Goal: Task Accomplishment & Management: Manage account settings

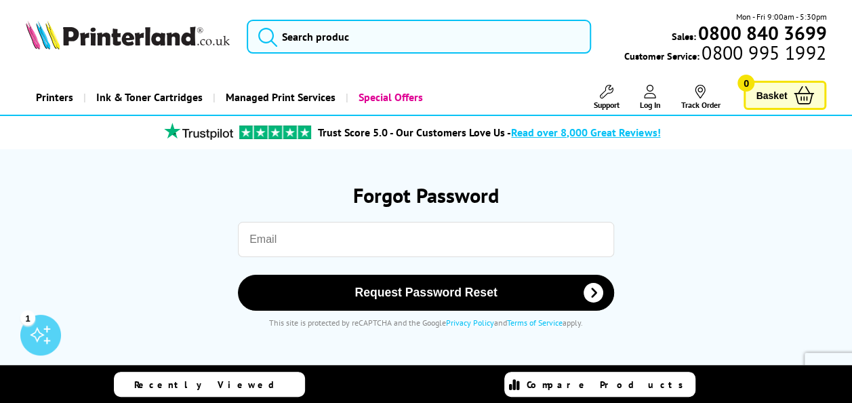
click at [284, 245] on input "email" at bounding box center [426, 239] width 376 height 35
type input "eddie.a.mahoney@gmail.com"
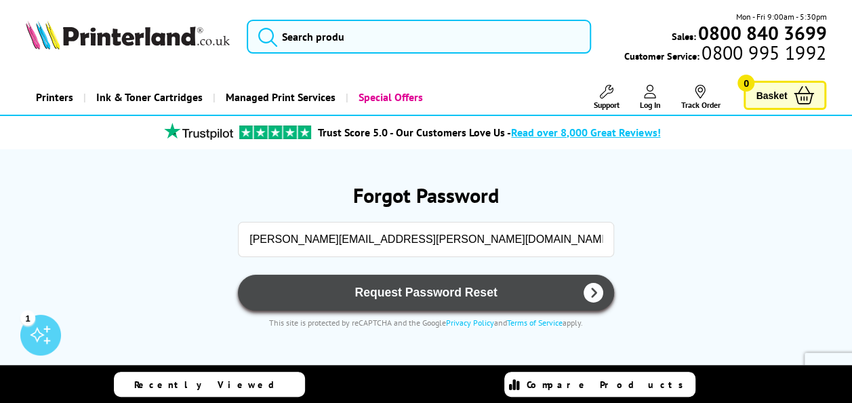
click at [397, 286] on span "Request Password Reset" at bounding box center [426, 292] width 341 height 14
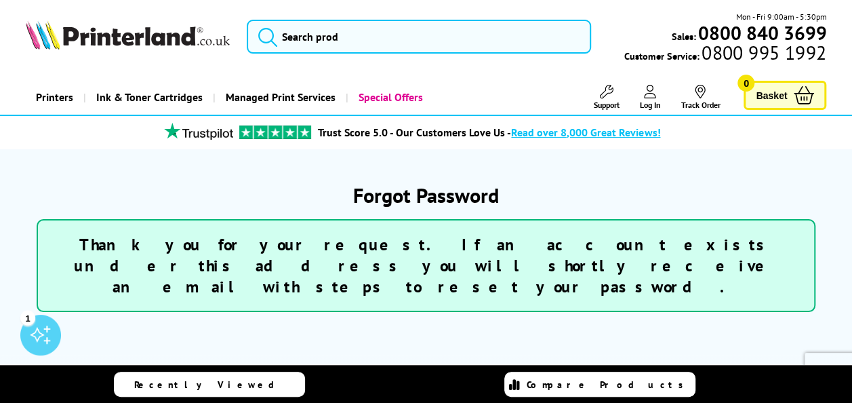
click at [560, 169] on section "Forgot Password Thank you for your request. If an account exists under this add…" at bounding box center [426, 252] width 801 height 206
click at [651, 96] on icon at bounding box center [650, 92] width 12 height 14
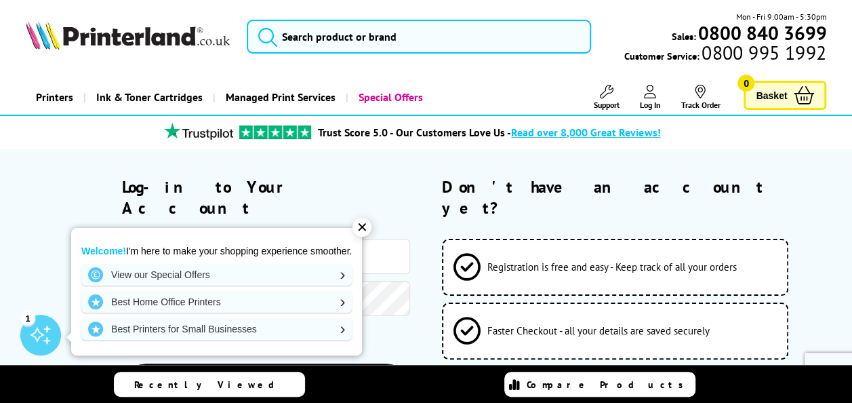
drag, startPoint x: 370, startPoint y: 225, endPoint x: 359, endPoint y: 232, distance: 13.2
click at [366, 227] on div "✕" at bounding box center [361, 227] width 19 height 19
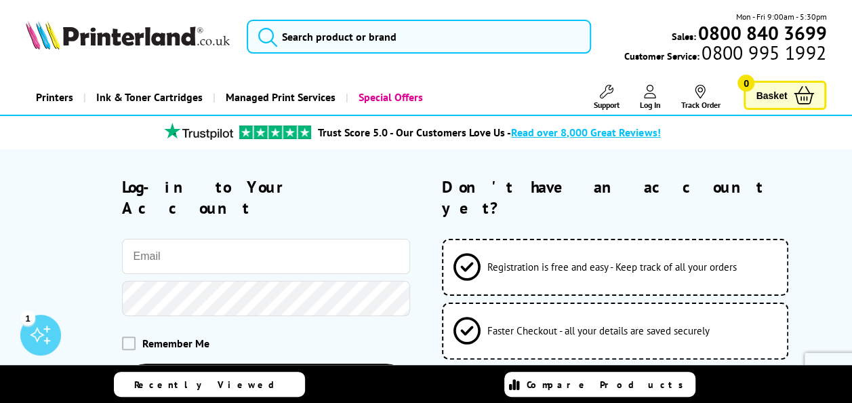
click at [209, 240] on input "email" at bounding box center [266, 256] width 288 height 35
type input "finance@twistoflemon.co.uk"
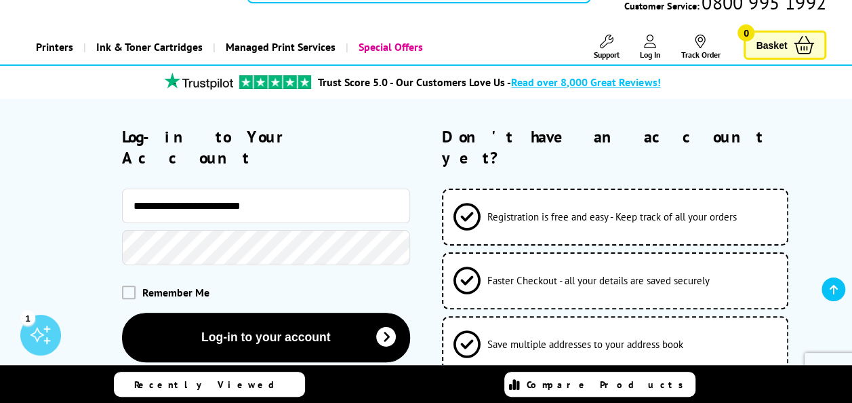
scroll to position [203, 0]
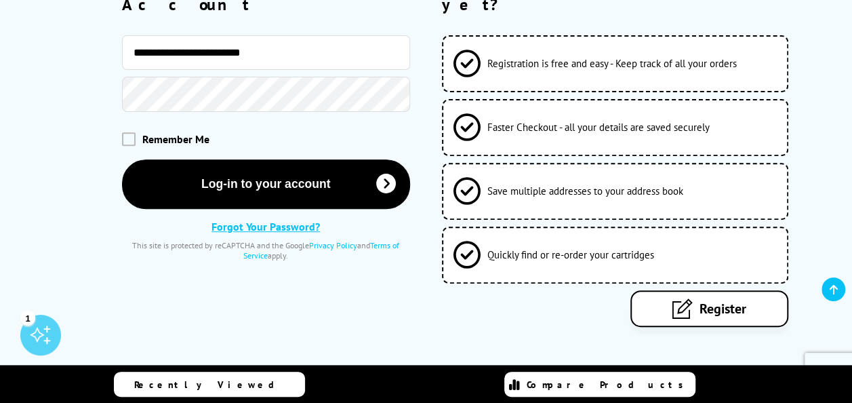
drag, startPoint x: 124, startPoint y: 117, endPoint x: 136, endPoint y: 128, distance: 16.3
click at [127, 132] on span at bounding box center [129, 139] width 14 height 14
click at [125, 134] on input "checkbox" at bounding box center [125, 134] width 0 height 0
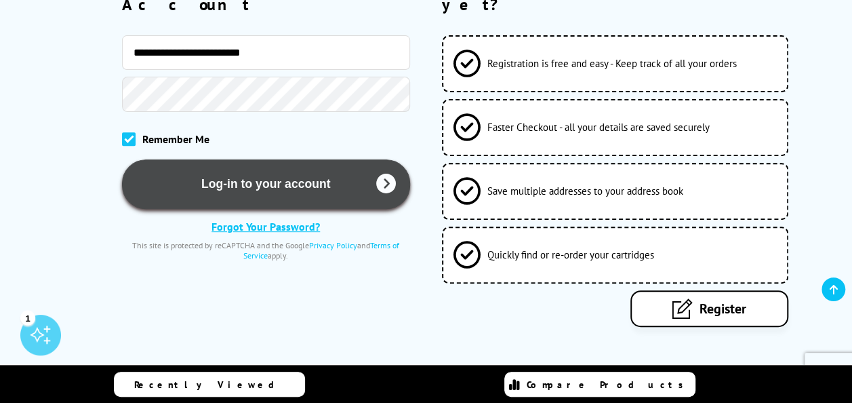
click at [225, 164] on button "Log-in to your account" at bounding box center [266, 183] width 288 height 49
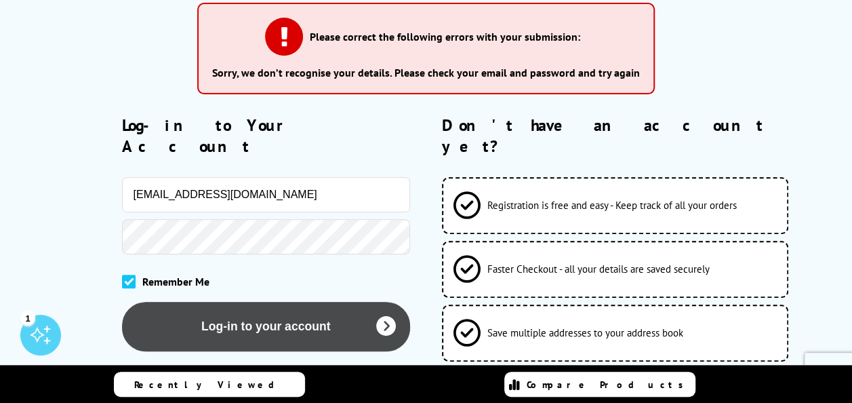
scroll to position [339, 0]
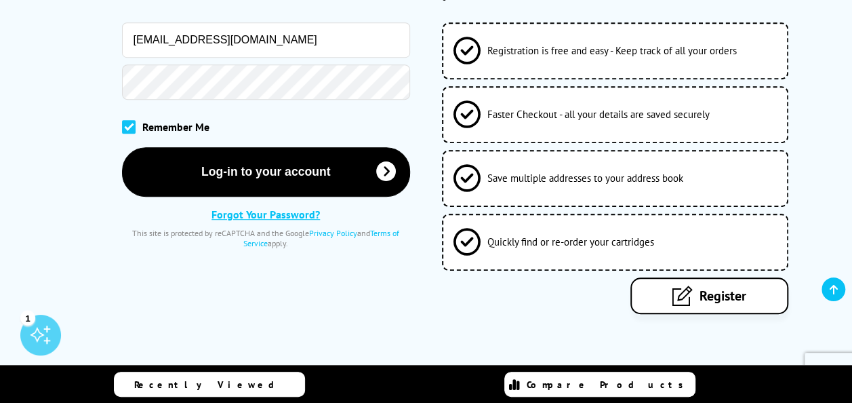
click at [253, 207] on link "Forgot Your Password?" at bounding box center [265, 214] width 108 height 14
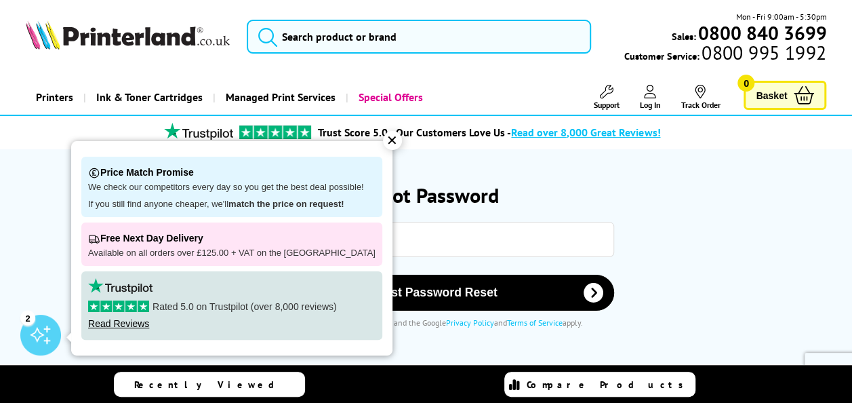
click at [383, 143] on div "✕" at bounding box center [392, 140] width 19 height 19
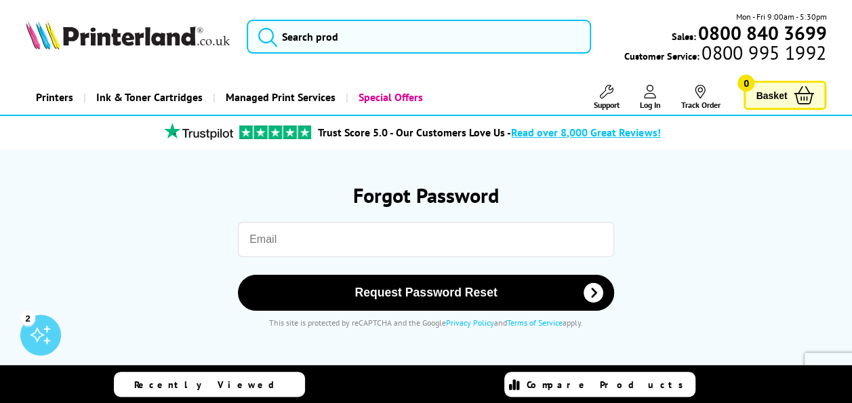
click at [302, 246] on input "email" at bounding box center [426, 239] width 376 height 35
type input "finance@twistoflemon.co.uk"
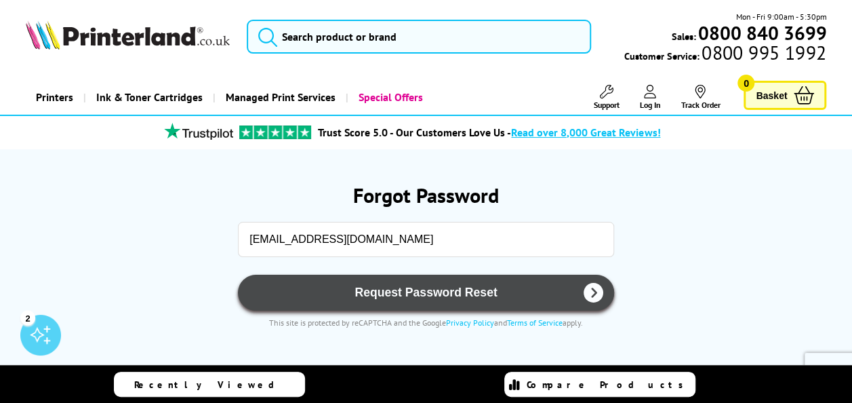
click at [435, 289] on span "Request Password Reset" at bounding box center [426, 292] width 341 height 14
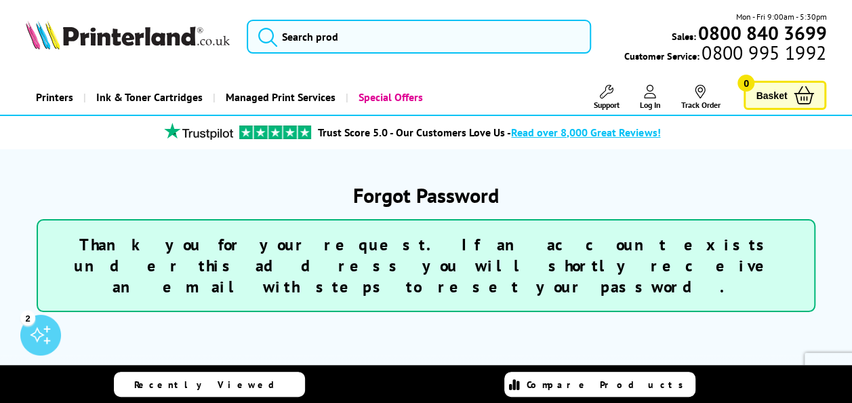
click at [28, 319] on div "2" at bounding box center [27, 317] width 15 height 15
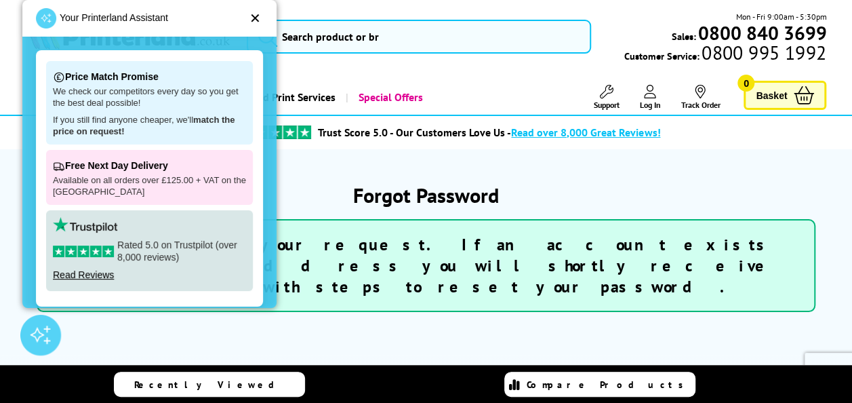
click at [252, 15] on div "✕" at bounding box center [255, 19] width 12 height 14
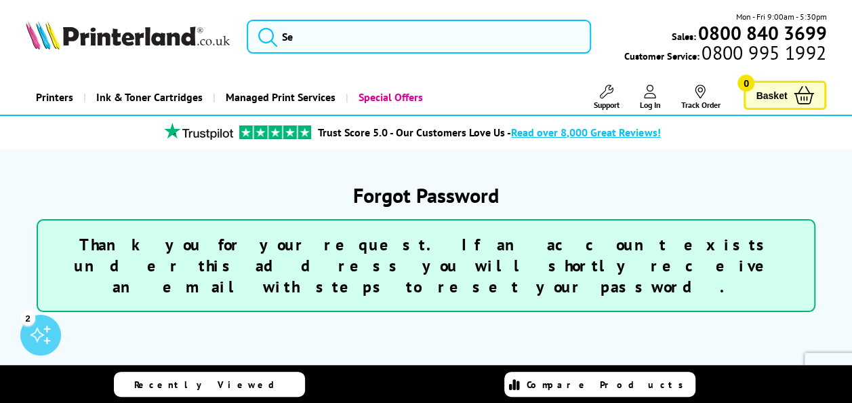
drag, startPoint x: 388, startPoint y: 385, endPoint x: 697, endPoint y: 165, distance: 380.1
click at [697, 165] on section "Forgot Password Thank you for your request. If an account exists under this add…" at bounding box center [426, 252] width 801 height 206
